Goal: Task Accomplishment & Management: Manage account settings

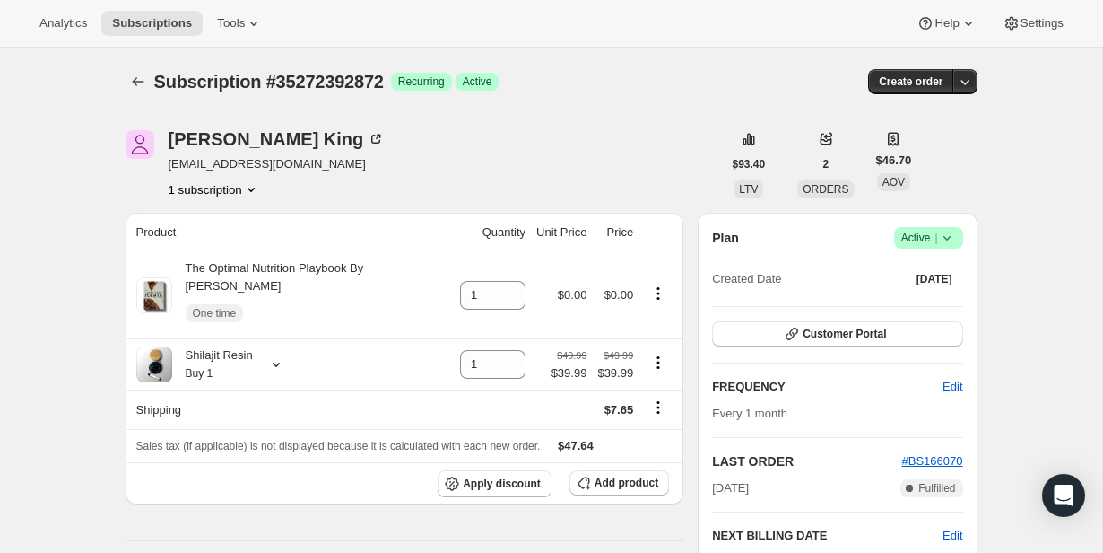
click at [939, 248] on div "Plan Success Active | Created Date Jun 10, 2025" at bounding box center [837, 259] width 250 height 65
click at [939, 242] on icon at bounding box center [947, 238] width 18 height 18
click at [939, 299] on span "Cancel subscription" at bounding box center [923, 303] width 101 height 13
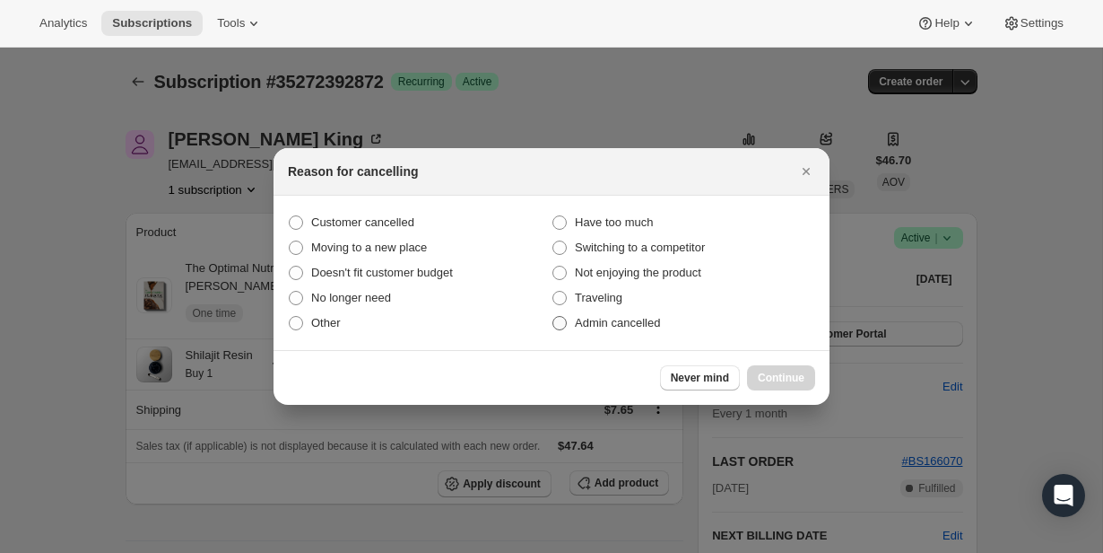
click at [632, 327] on span "Admin cancelled" at bounding box center [617, 322] width 85 height 13
click at [553, 317] on input "Admin cancelled" at bounding box center [553, 316] width 1 height 1
radio input "true"
click at [765, 375] on span "Continue" at bounding box center [781, 377] width 47 height 14
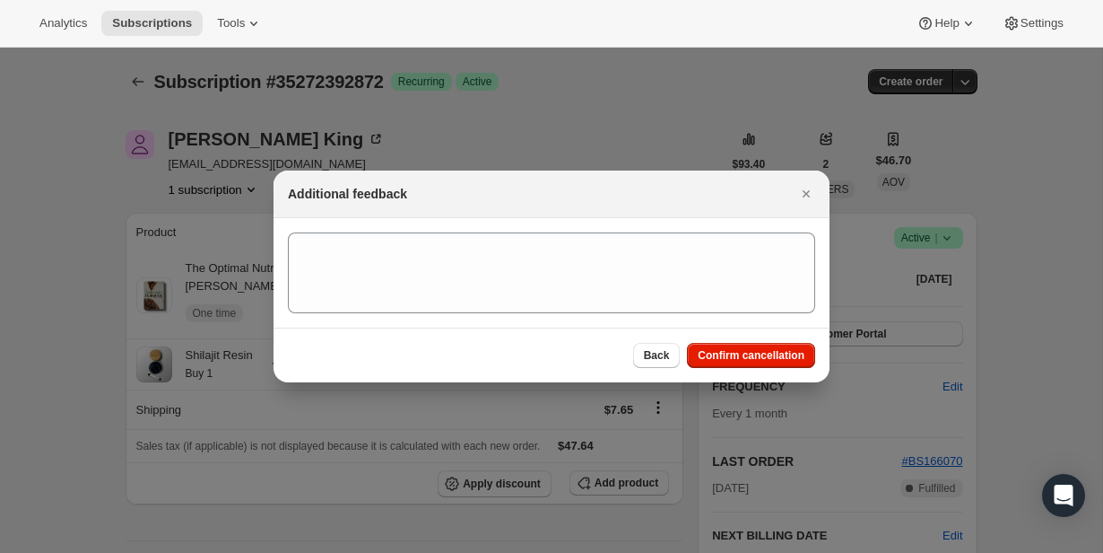
click at [764, 370] on div "Back Confirm cancellation" at bounding box center [552, 354] width 556 height 55
click at [765, 360] on span "Confirm cancellation" at bounding box center [751, 355] width 107 height 14
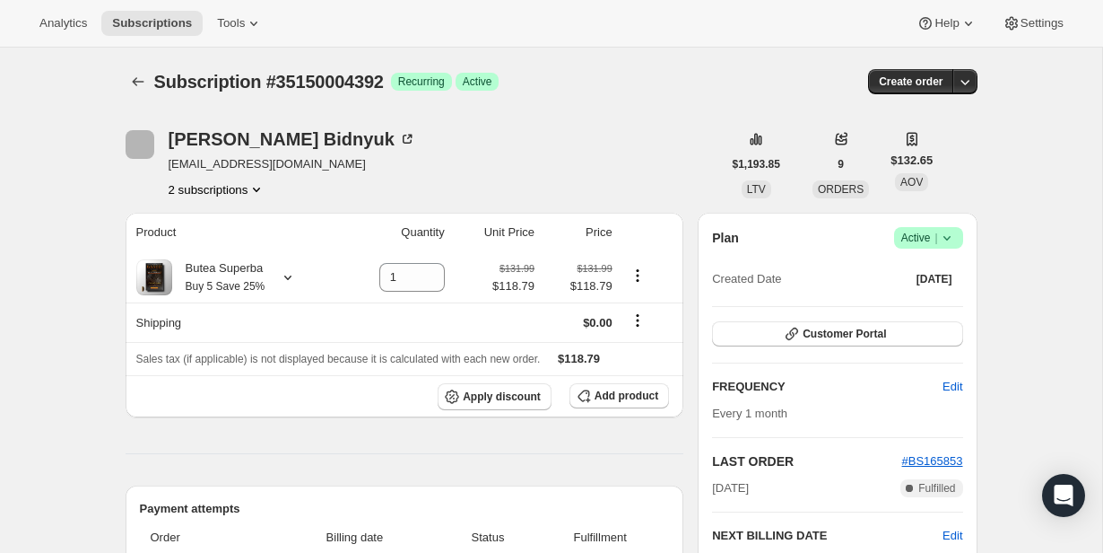
click at [940, 242] on icon at bounding box center [947, 238] width 18 height 18
click at [951, 296] on span "Cancel subscription" at bounding box center [923, 304] width 101 height 18
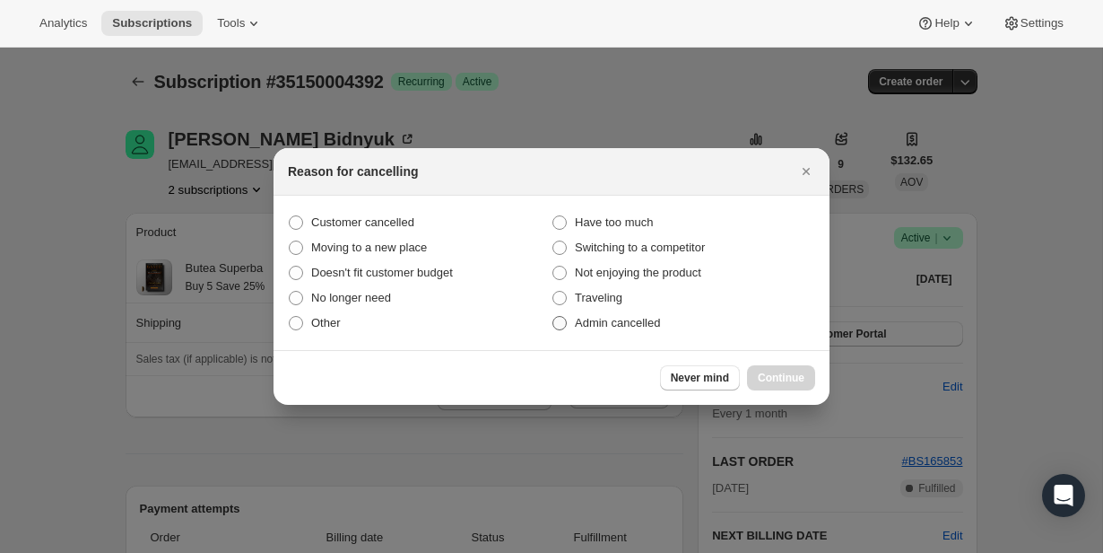
click at [658, 321] on span "Admin cancelled" at bounding box center [617, 322] width 85 height 13
click at [553, 317] on input "Admin cancelled" at bounding box center [553, 316] width 1 height 1
radio input "true"
click at [789, 378] on span "Continue" at bounding box center [781, 377] width 47 height 14
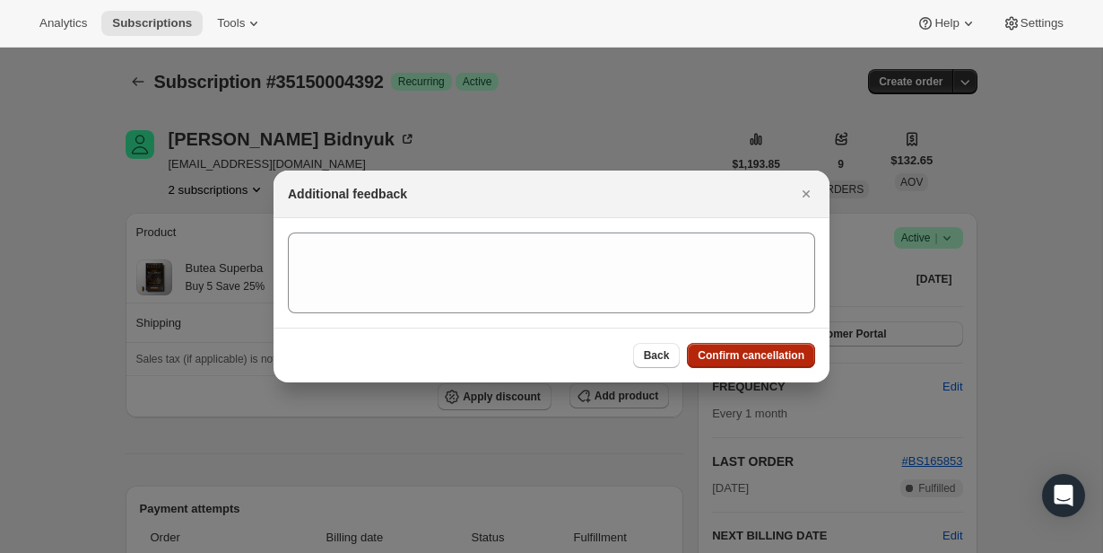
click at [782, 362] on button "Confirm cancellation" at bounding box center [751, 355] width 128 height 25
